Goal: Information Seeking & Learning: Learn about a topic

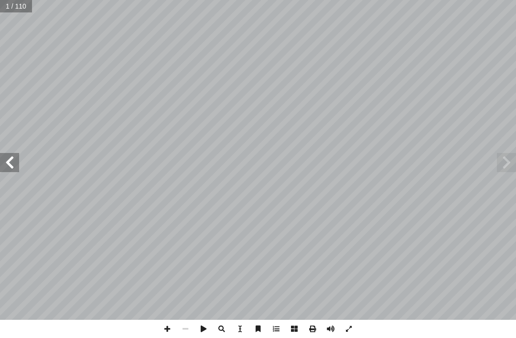
click at [512, 164] on span at bounding box center [506, 162] width 19 height 19
click at [498, 163] on span at bounding box center [506, 162] width 19 height 19
click at [503, 161] on span at bounding box center [506, 162] width 19 height 19
click at [1, 159] on span at bounding box center [9, 162] width 19 height 19
click at [16, 158] on span at bounding box center [9, 162] width 19 height 19
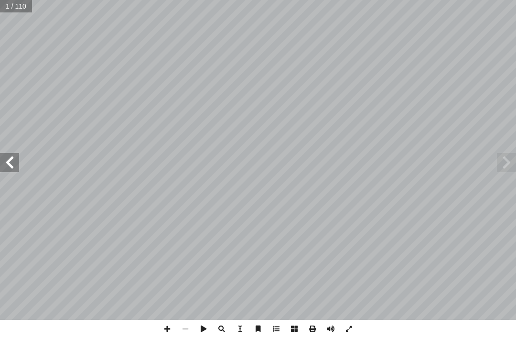
click at [9, 157] on span at bounding box center [9, 162] width 19 height 19
click at [4, 161] on span at bounding box center [9, 162] width 19 height 19
click at [13, 158] on span at bounding box center [9, 162] width 19 height 19
click at [3, 162] on span at bounding box center [9, 162] width 19 height 19
click at [2, 157] on span at bounding box center [9, 162] width 19 height 19
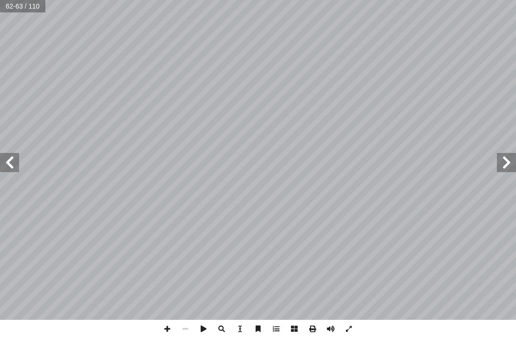
click at [24, 11] on input "text" at bounding box center [23, 6] width 46 height 12
type input "**"
click at [501, 166] on span at bounding box center [506, 162] width 19 height 19
click at [501, 162] on span at bounding box center [506, 162] width 19 height 19
